Goal: Use online tool/utility

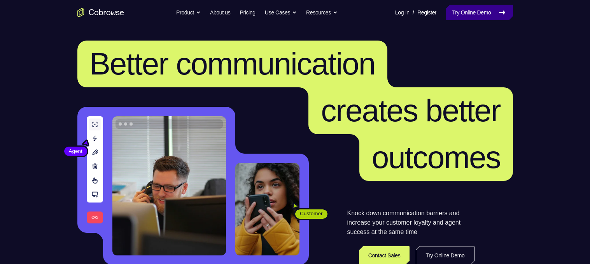
click at [458, 16] on link "Try Online Demo" at bounding box center [479, 13] width 67 height 16
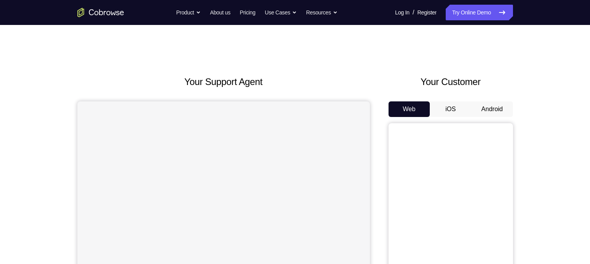
click at [494, 105] on button "Android" at bounding box center [493, 109] width 42 height 16
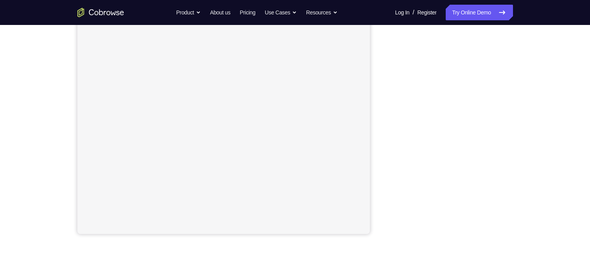
scroll to position [127, 0]
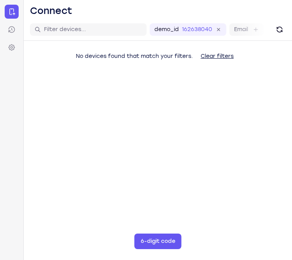
click at [191, 86] on div "No devices found that match your filters. Clear filters" at bounding box center [158, 71] width 269 height 61
